Goal: Information Seeking & Learning: Find specific fact

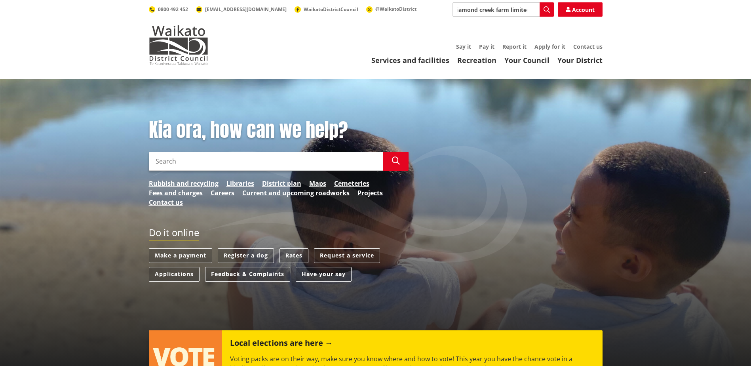
scroll to position [0, 8]
type input "diamond creek farm limited"
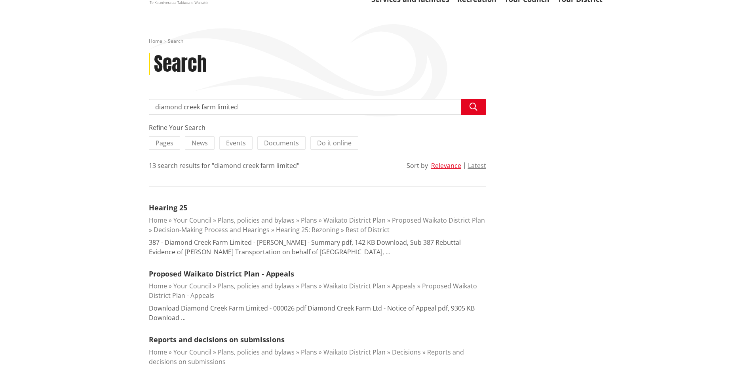
scroll to position [61, 0]
click at [477, 167] on button "Latest" at bounding box center [477, 165] width 18 height 7
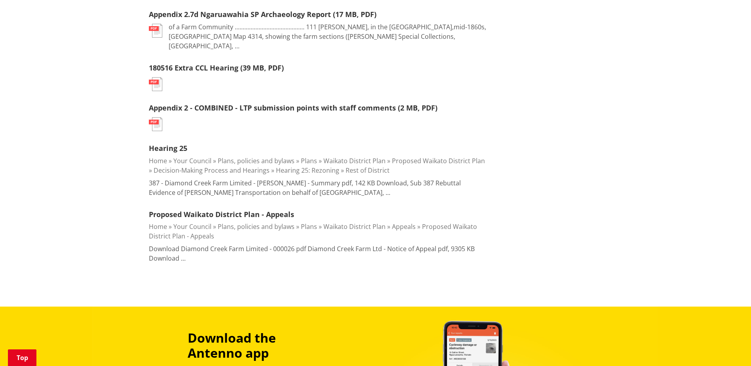
scroll to position [641, 0]
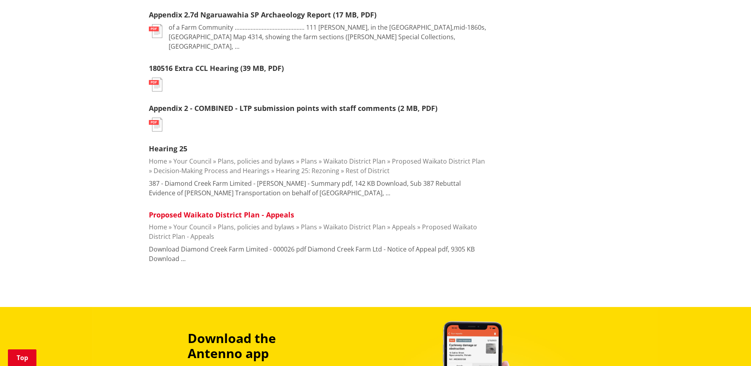
click at [192, 210] on link "Proposed Waikato District Plan - Appeals" at bounding box center [221, 215] width 145 height 10
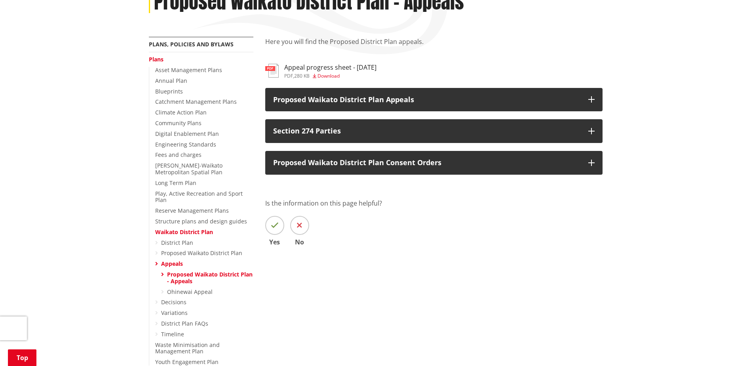
scroll to position [124, 0]
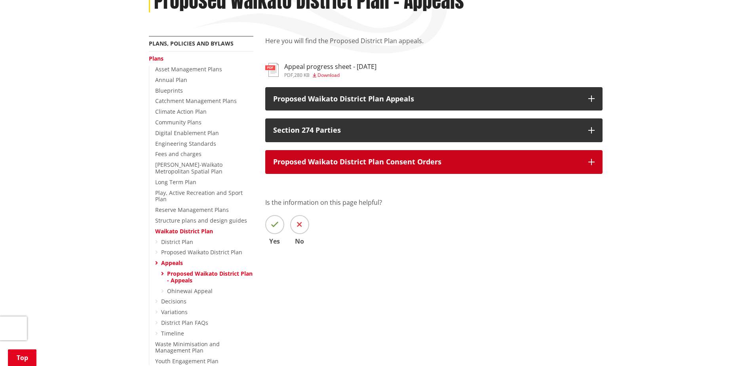
click at [593, 164] on icon "button" at bounding box center [591, 162] width 6 height 6
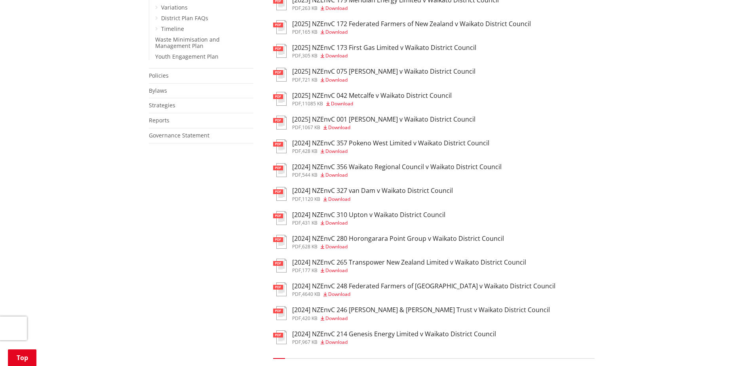
scroll to position [507, 0]
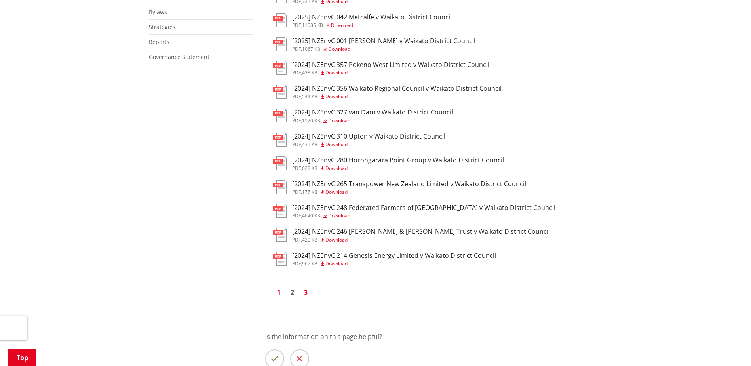
click at [302, 290] on link "3" at bounding box center [306, 292] width 12 height 12
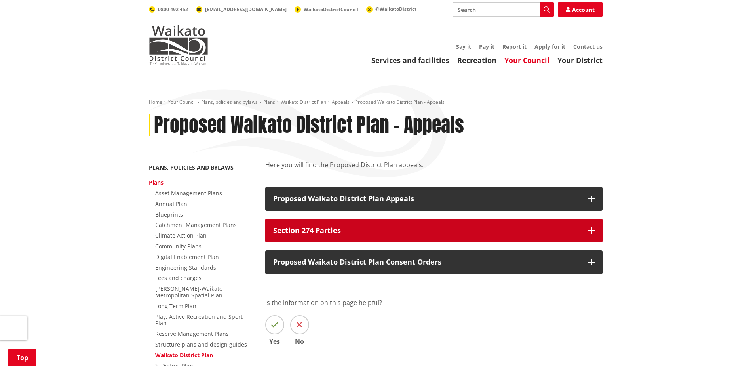
scroll to position [97, 0]
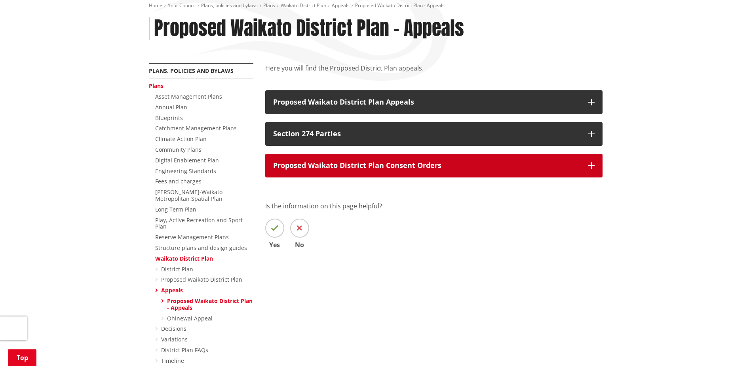
click at [422, 175] on button "Proposed Waikato District Plan Consent Orders" at bounding box center [433, 166] width 337 height 24
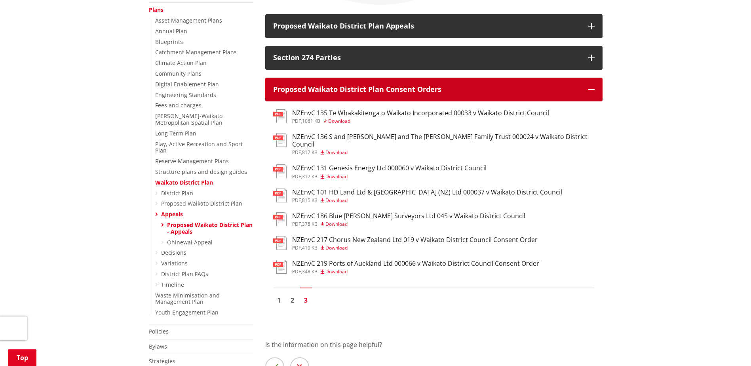
scroll to position [177, 0]
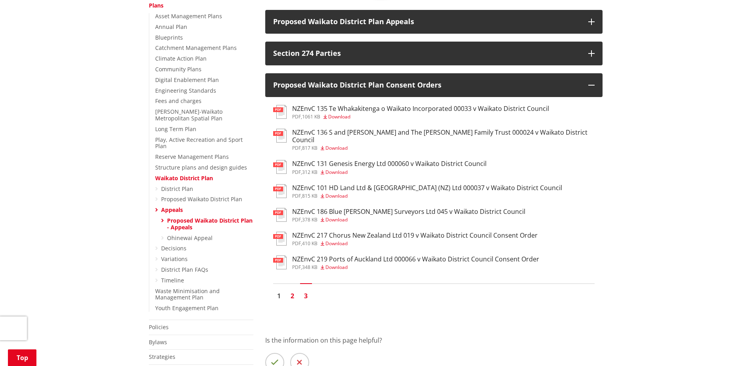
click at [294, 290] on link "2" at bounding box center [293, 296] width 12 height 12
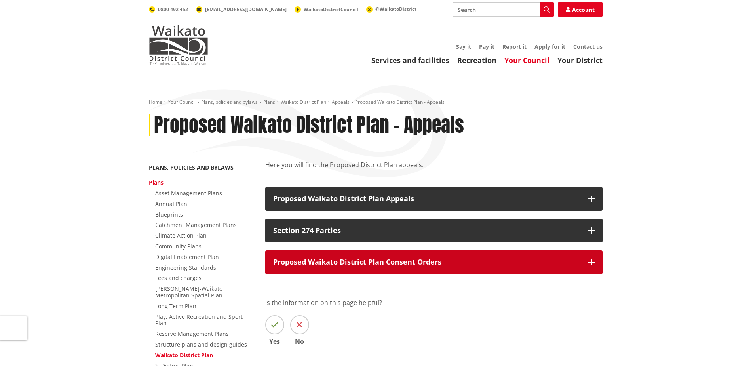
click at [403, 261] on p "Proposed Waikato District Plan Consent Orders" at bounding box center [426, 262] width 307 height 8
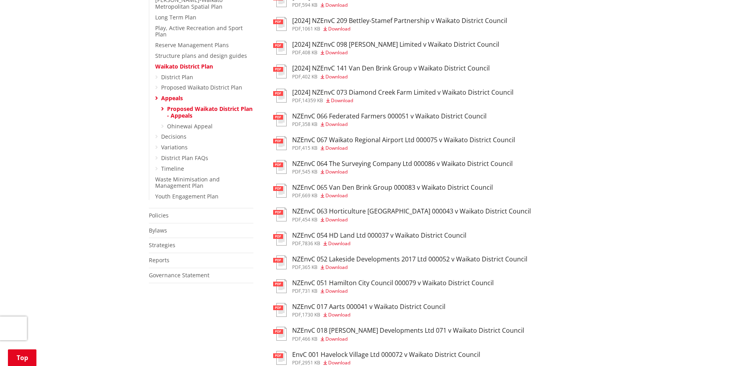
scroll to position [288, 0]
click at [339, 101] on span "Download" at bounding box center [342, 100] width 22 height 7
